Goal: Navigation & Orientation: Find specific page/section

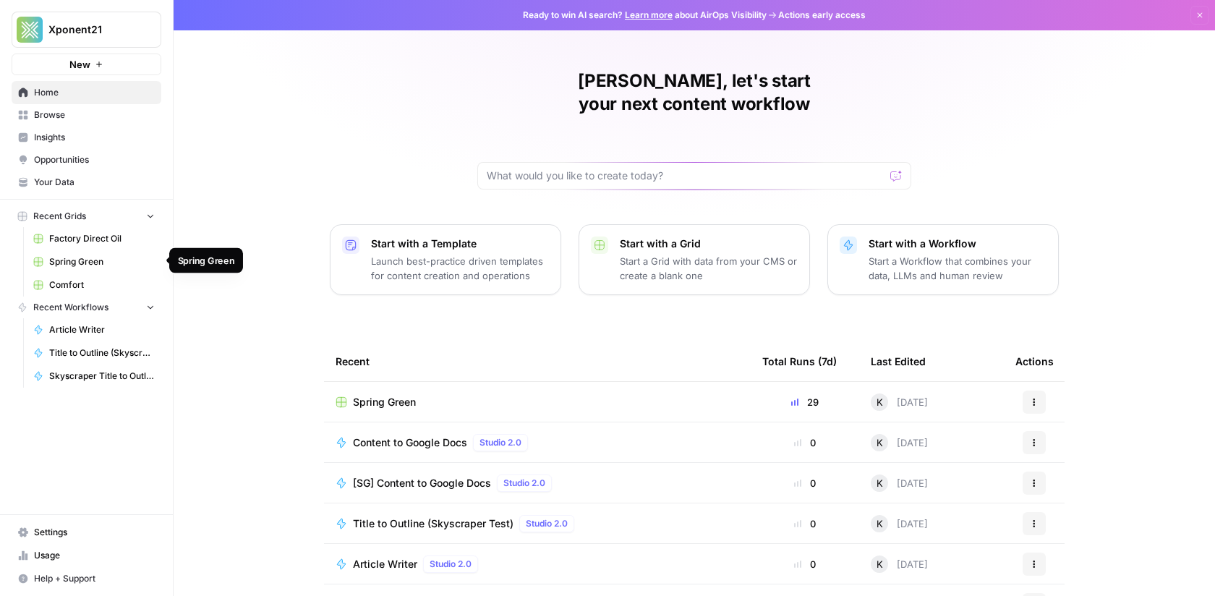
click at [90, 259] on span "Spring Green" at bounding box center [102, 261] width 106 height 13
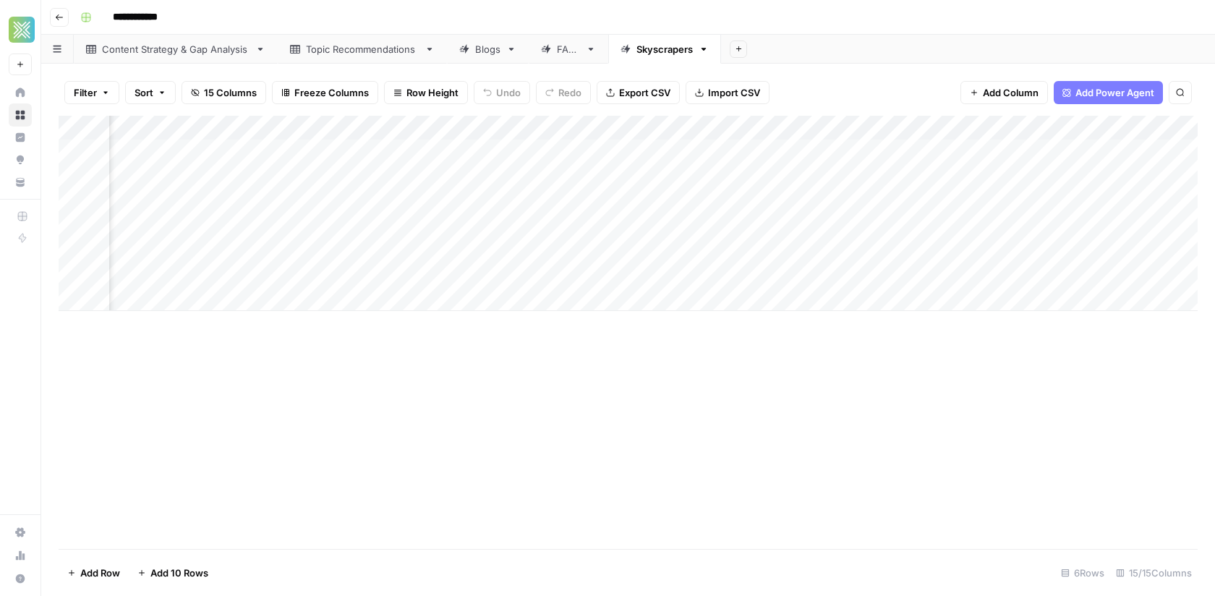
scroll to position [0, 1165]
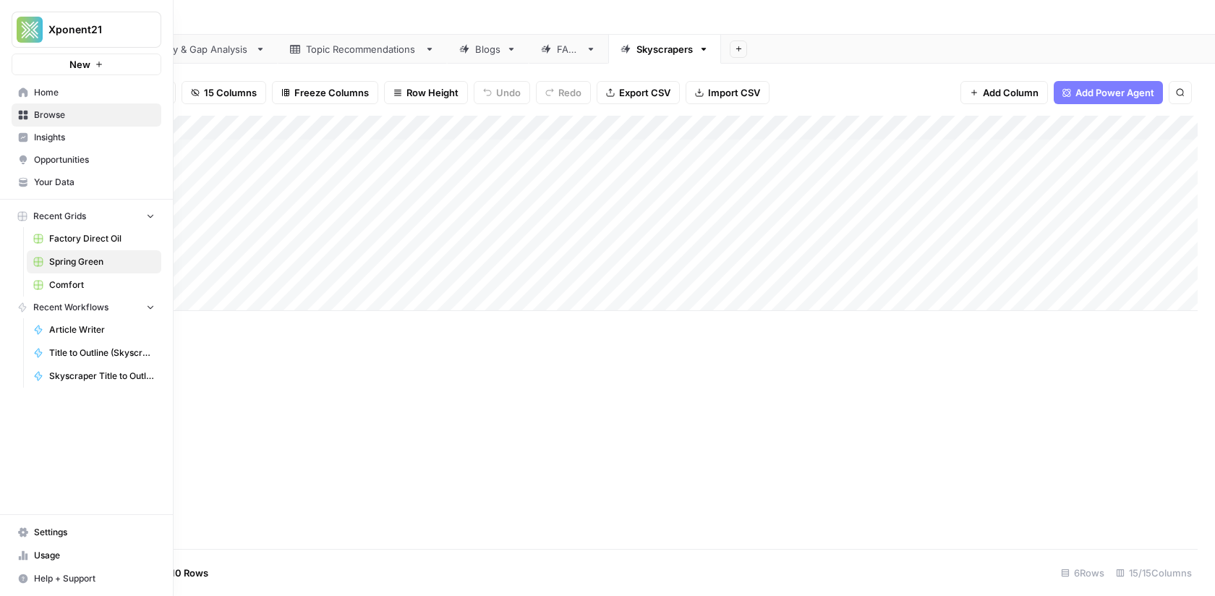
click at [59, 121] on link "Browse" at bounding box center [87, 114] width 150 height 23
